Goal: Navigation & Orientation: Find specific page/section

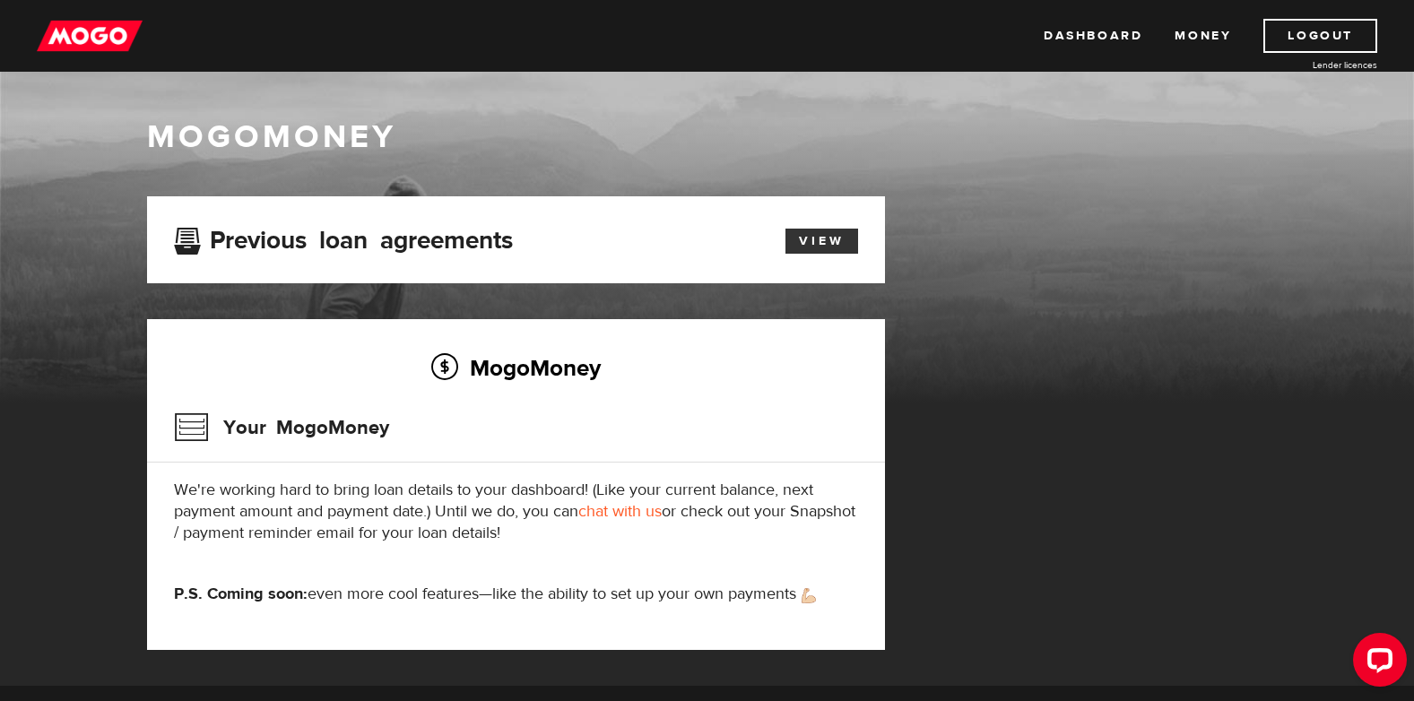
click at [811, 243] on link "View" at bounding box center [821, 241] width 73 height 25
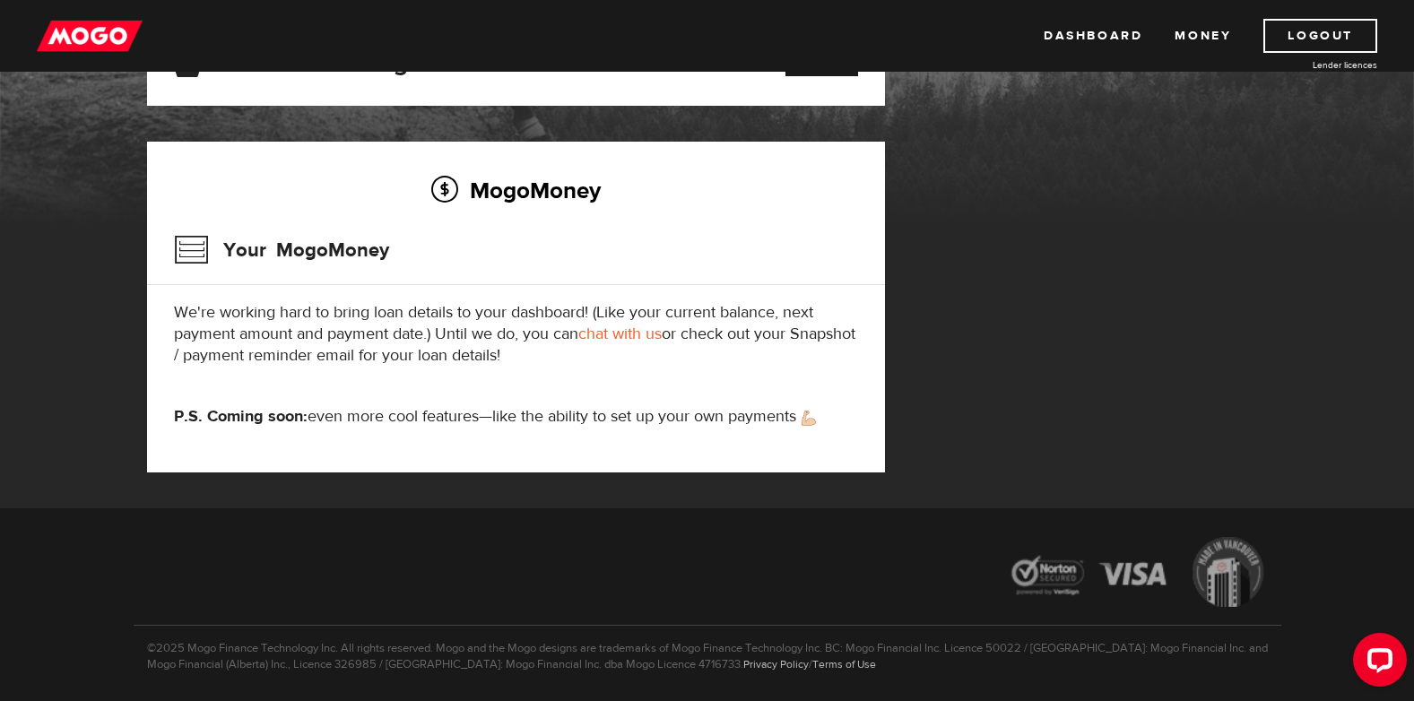
scroll to position [179, 0]
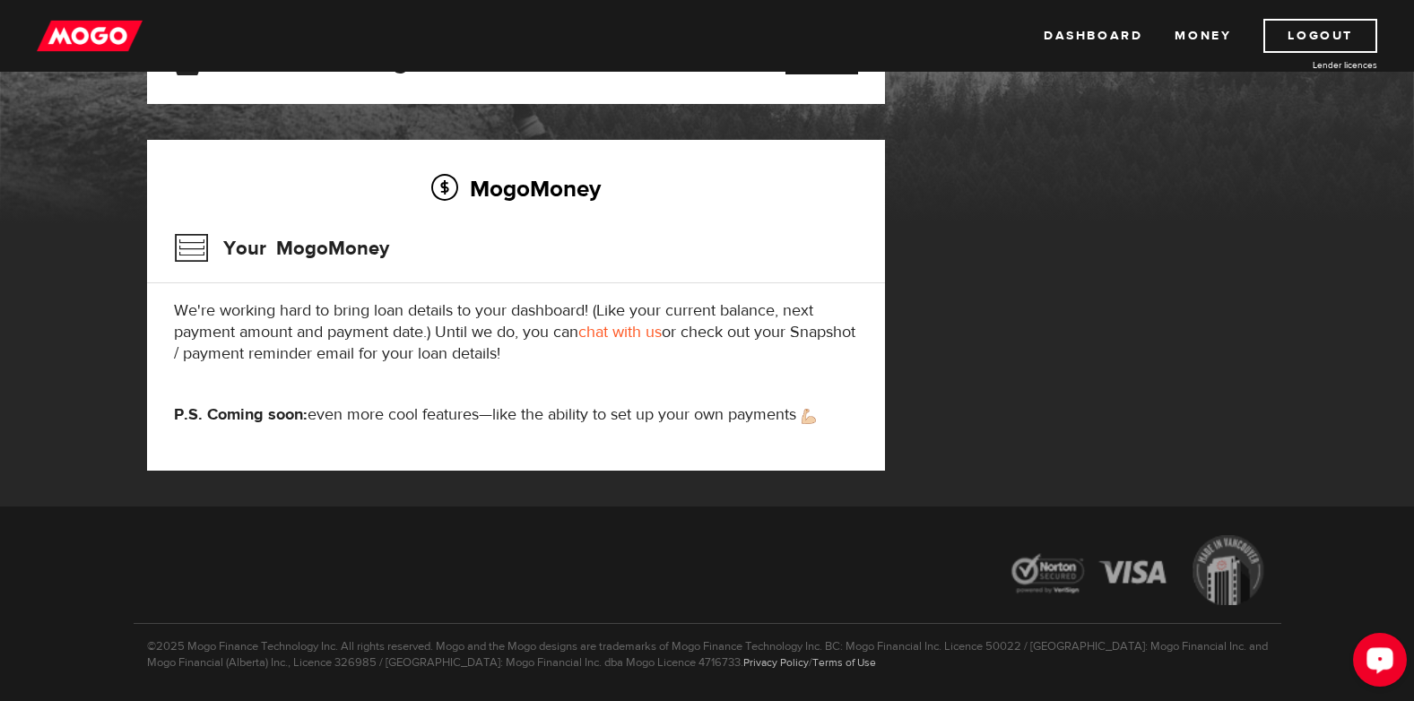
click at [1379, 651] on div "Open LiveChat chat widget" at bounding box center [1380, 659] width 30 height 30
click at [1106, 30] on link "Dashboard" at bounding box center [1093, 36] width 99 height 34
